Goal: Transaction & Acquisition: Purchase product/service

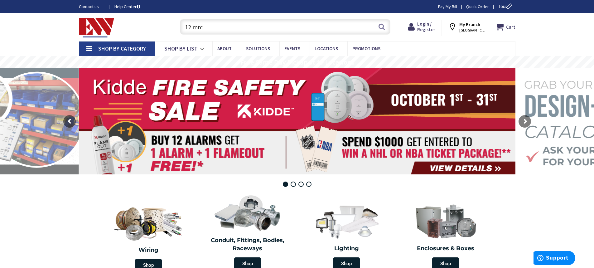
click at [264, 27] on input "12 mrc" at bounding box center [285, 27] width 210 height 16
type input "12 mrc"
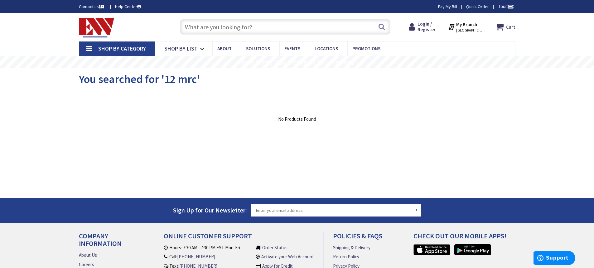
click at [264, 27] on input "text" at bounding box center [285, 27] width 210 height 16
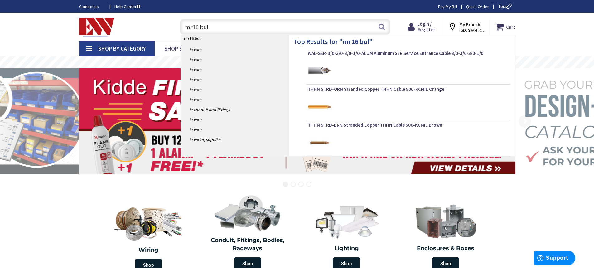
type input "mr16 bulb"
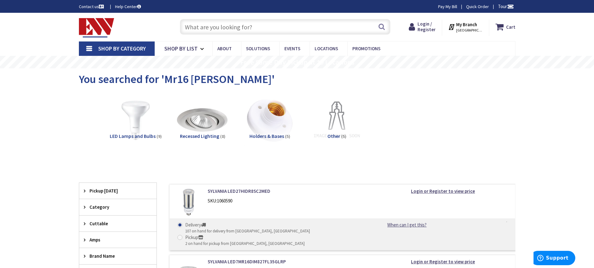
click at [200, 123] on img at bounding box center [202, 120] width 56 height 56
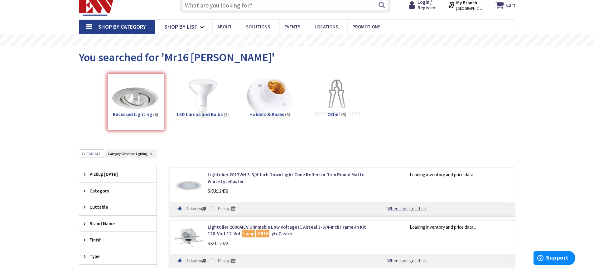
scroll to position [171, 0]
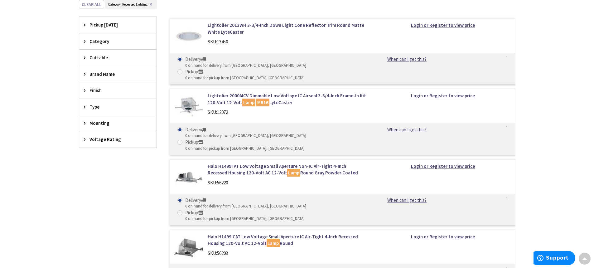
drag, startPoint x: 200, startPoint y: 123, endPoint x: 0, endPoint y: 154, distance: 201.9
click at [0, 154] on div "Skip to Content Toggle Nav Search Cart My Cart Close" at bounding box center [297, 184] width 594 height 685
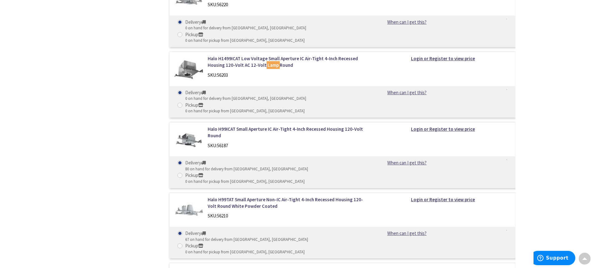
scroll to position [296, 0]
